Goal: Book appointment/travel/reservation

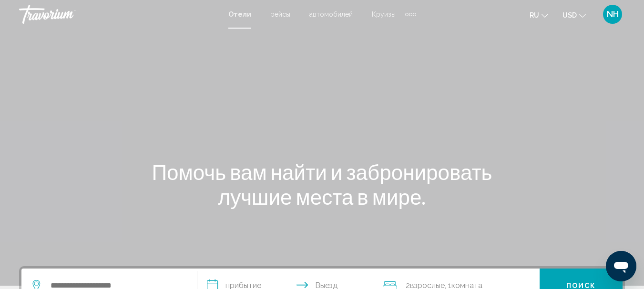
click at [604, 103] on div "Main content" at bounding box center [322, 143] width 644 height 286
click at [284, 15] on font "рейсы" at bounding box center [282, 14] width 20 height 8
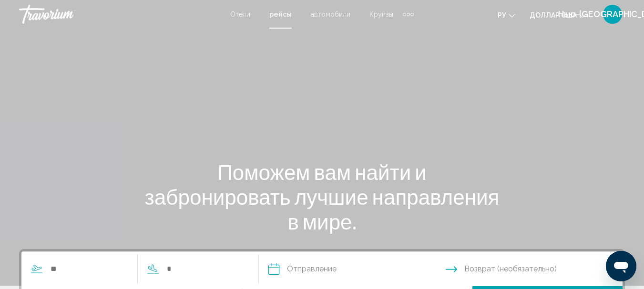
click at [333, 20] on div "Отели рейсы автомобили Круизы деятельность Отели рейсы автомобили Круизы деятел…" at bounding box center [322, 14] width 184 height 15
click at [331, 16] on font "автомобили" at bounding box center [331, 14] width 40 height 8
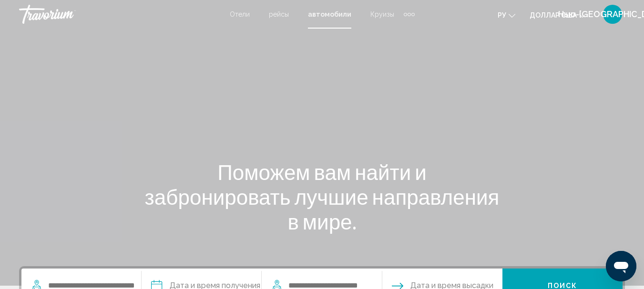
click at [383, 16] on font "Круизы" at bounding box center [382, 14] width 24 height 8
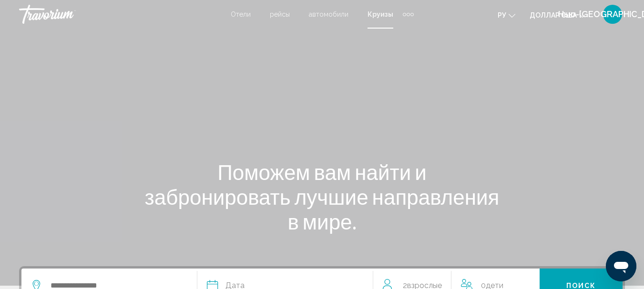
click at [407, 14] on div "Дополнительные элементы навигации" at bounding box center [408, 14] width 3 height 3
click at [390, 35] on font "деятельность" at bounding box center [384, 32] width 43 height 8
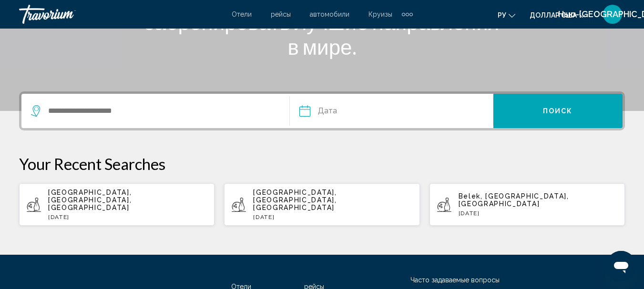
scroll to position [178, 0]
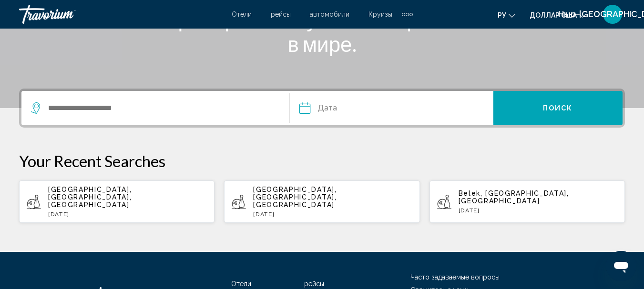
click at [66, 188] on span "[GEOGRAPHIC_DATA], [GEOGRAPHIC_DATA], [GEOGRAPHIC_DATA]" at bounding box center [89, 197] width 83 height 23
type input "**********"
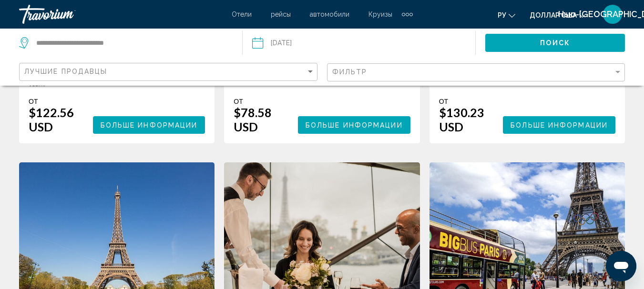
scroll to position [225, 0]
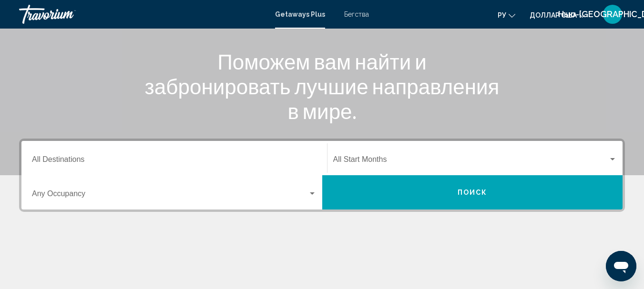
scroll to position [114, 0]
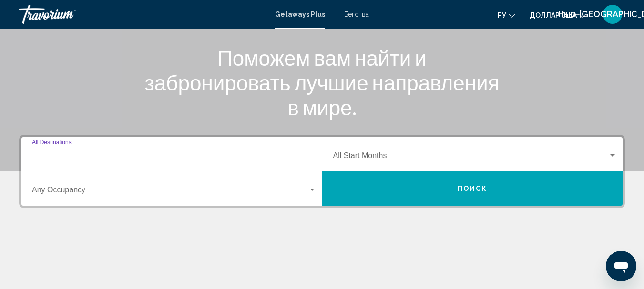
click at [65, 154] on input "Destination All Destinations" at bounding box center [174, 157] width 285 height 9
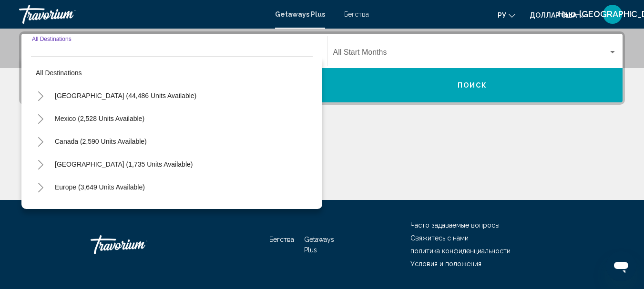
scroll to position [218, 0]
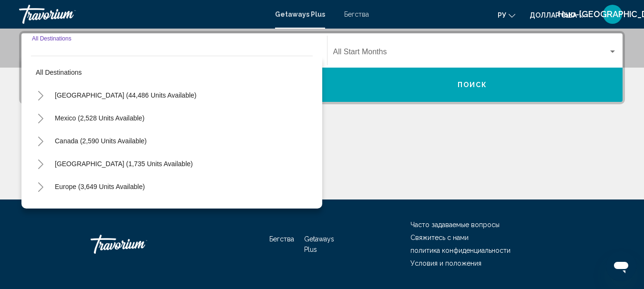
click at [376, 136] on div "Основное содержание" at bounding box center [322, 164] width 606 height 72
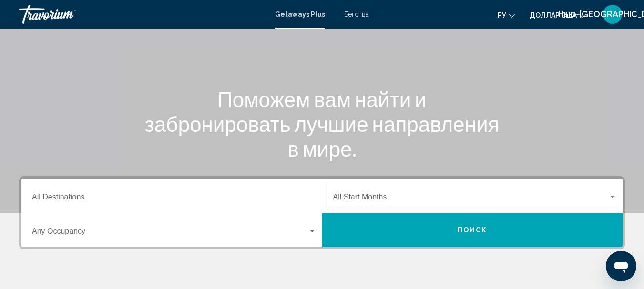
scroll to position [139, 0]
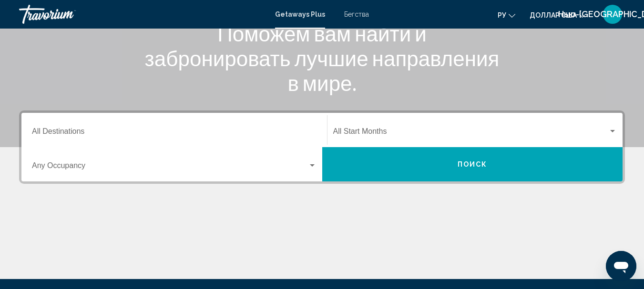
click at [56, 133] on input "Destination All Destinations" at bounding box center [174, 133] width 285 height 9
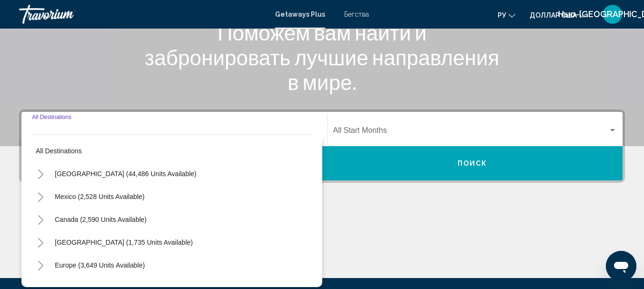
scroll to position [218, 0]
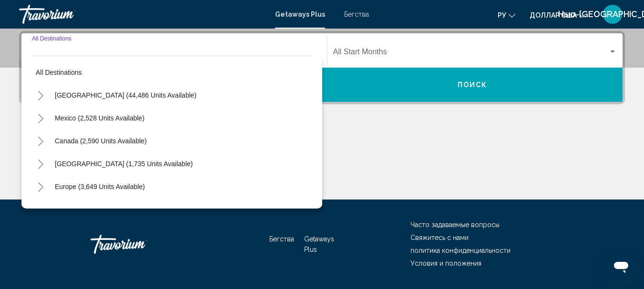
click at [41, 186] on icon "Toggle Europe (3,649 units available)" at bounding box center [40, 188] width 5 height 10
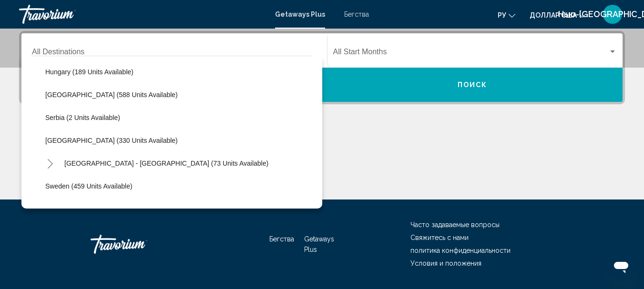
scroll to position [324, 0]
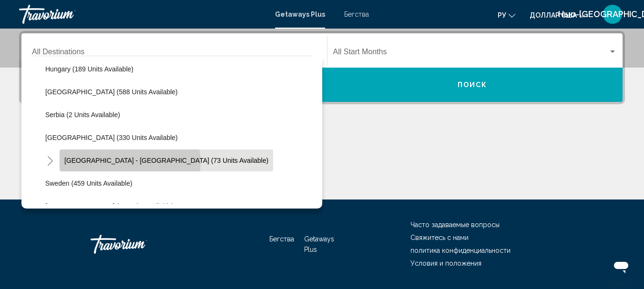
click at [130, 163] on span "Spain - Canary Islands (73 units available)" at bounding box center [166, 161] width 204 height 8
type input "**********"
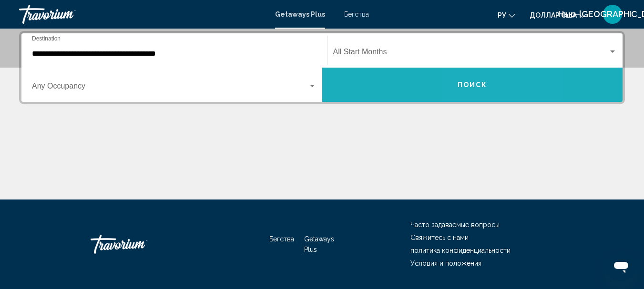
click at [479, 85] on span "Поиск" at bounding box center [473, 86] width 30 height 8
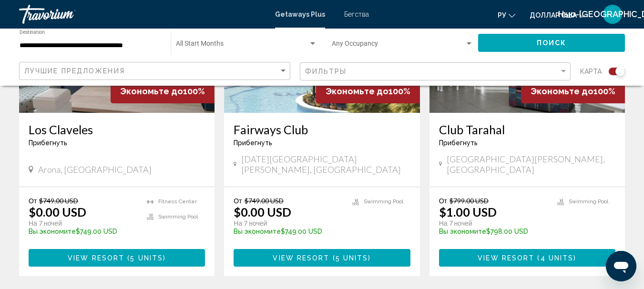
scroll to position [477, 0]
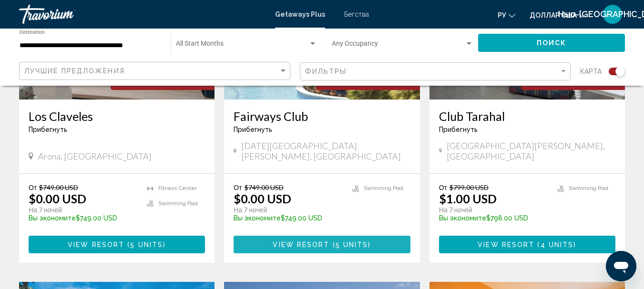
click at [312, 241] on span "View Resort" at bounding box center [301, 245] width 57 height 8
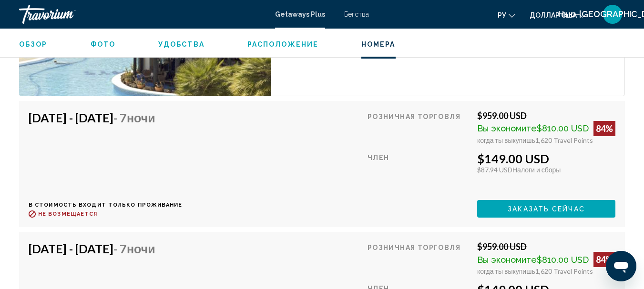
scroll to position [2070, 0]
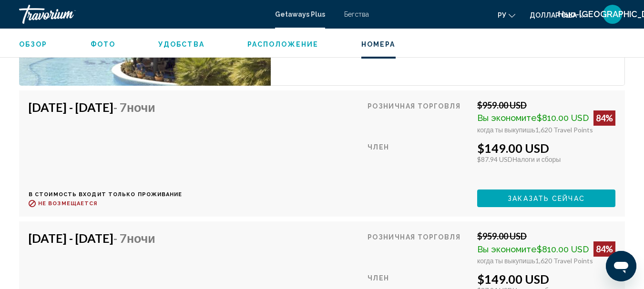
click at [515, 196] on span "Заказать сейчас" at bounding box center [546, 199] width 77 height 8
